Goal: Browse casually

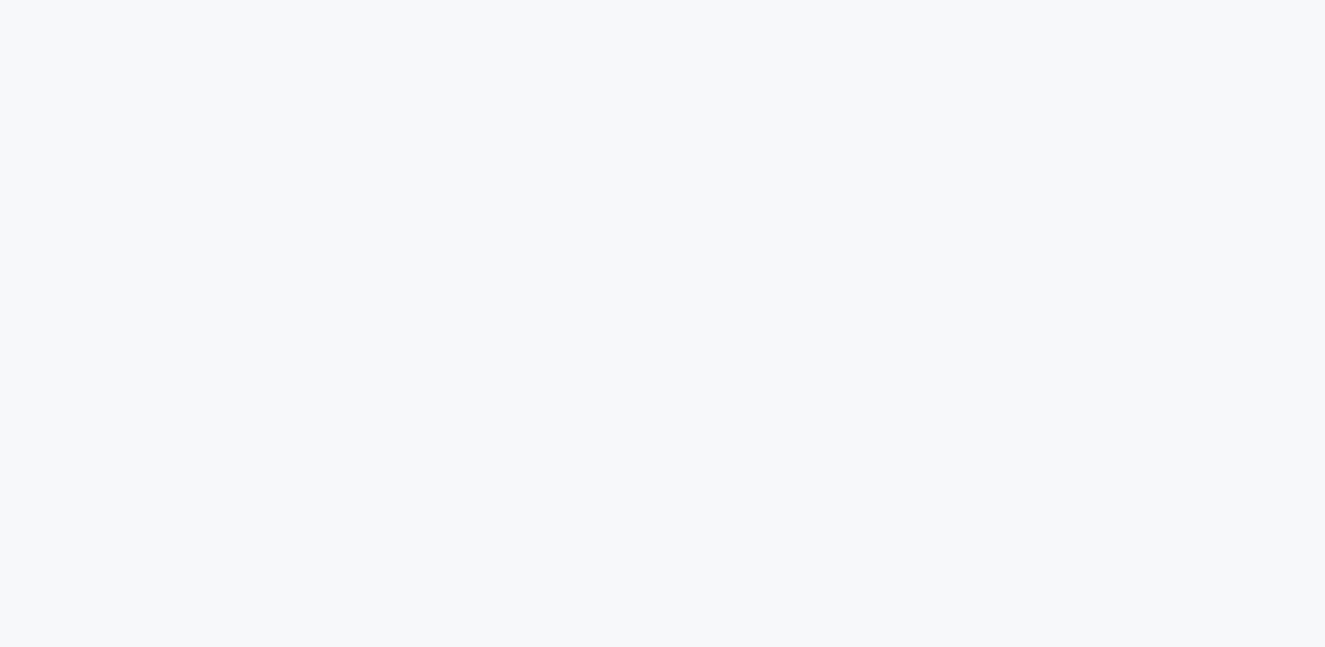
click at [787, 146] on div at bounding box center [662, 323] width 1325 height 647
